Goal: Register for event/course

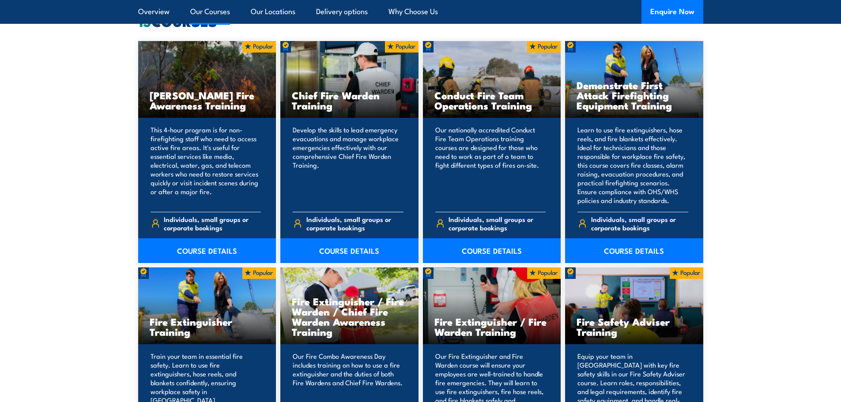
scroll to position [662, 0]
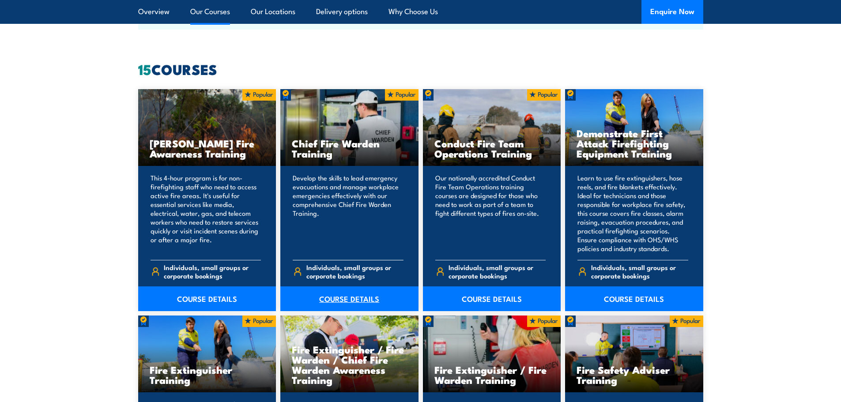
click at [343, 299] on link "COURSE DETAILS" at bounding box center [349, 299] width 138 height 25
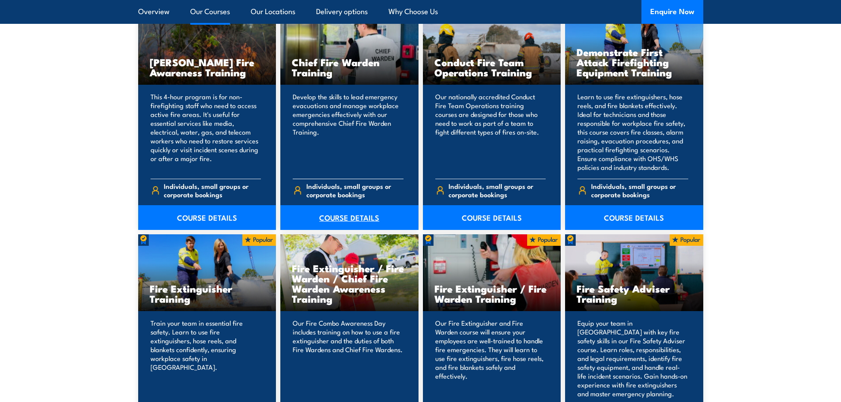
scroll to position [750, 0]
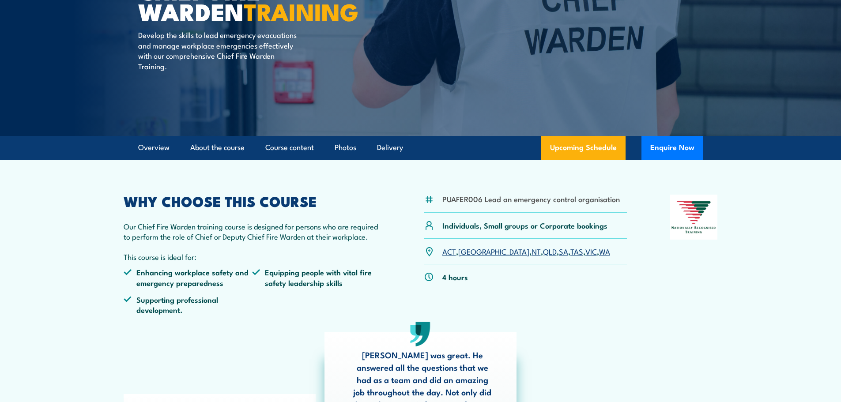
scroll to position [132, 0]
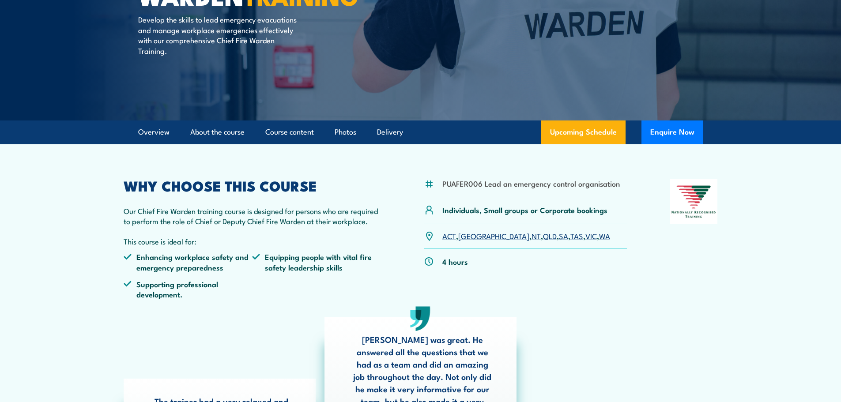
click at [556, 239] on p "ACT , NSW , NT , QLD , SA , TAS , VIC , WA" at bounding box center [526, 236] width 168 height 10
click at [599, 238] on link "WA" at bounding box center [604, 236] width 11 height 11
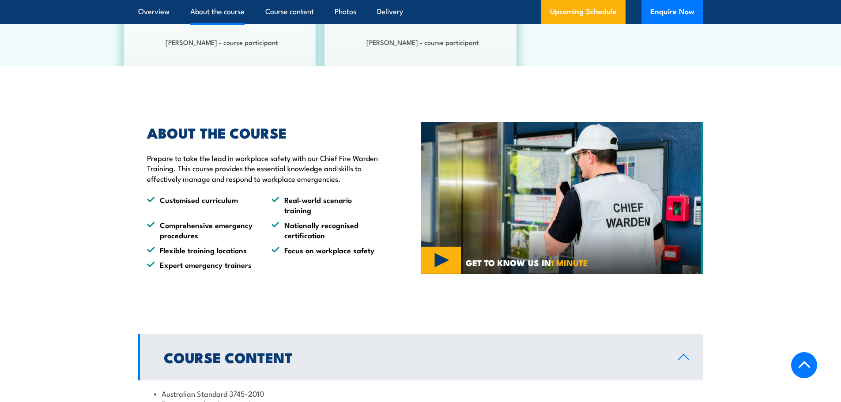
scroll to position [530, 0]
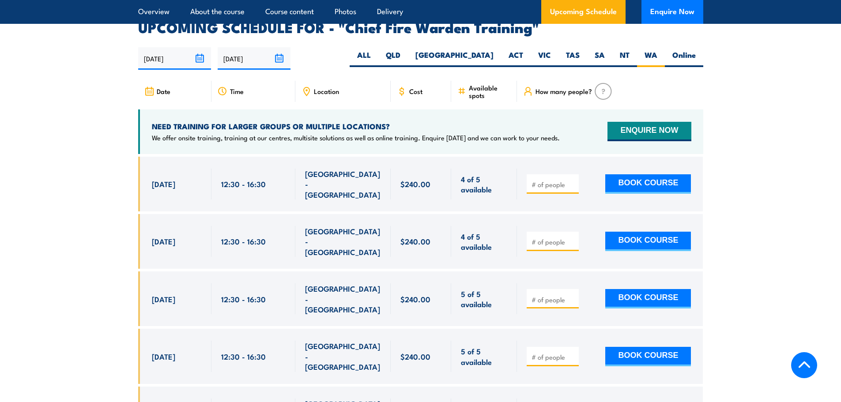
scroll to position [1575, 0]
